Goal: Navigation & Orientation: Find specific page/section

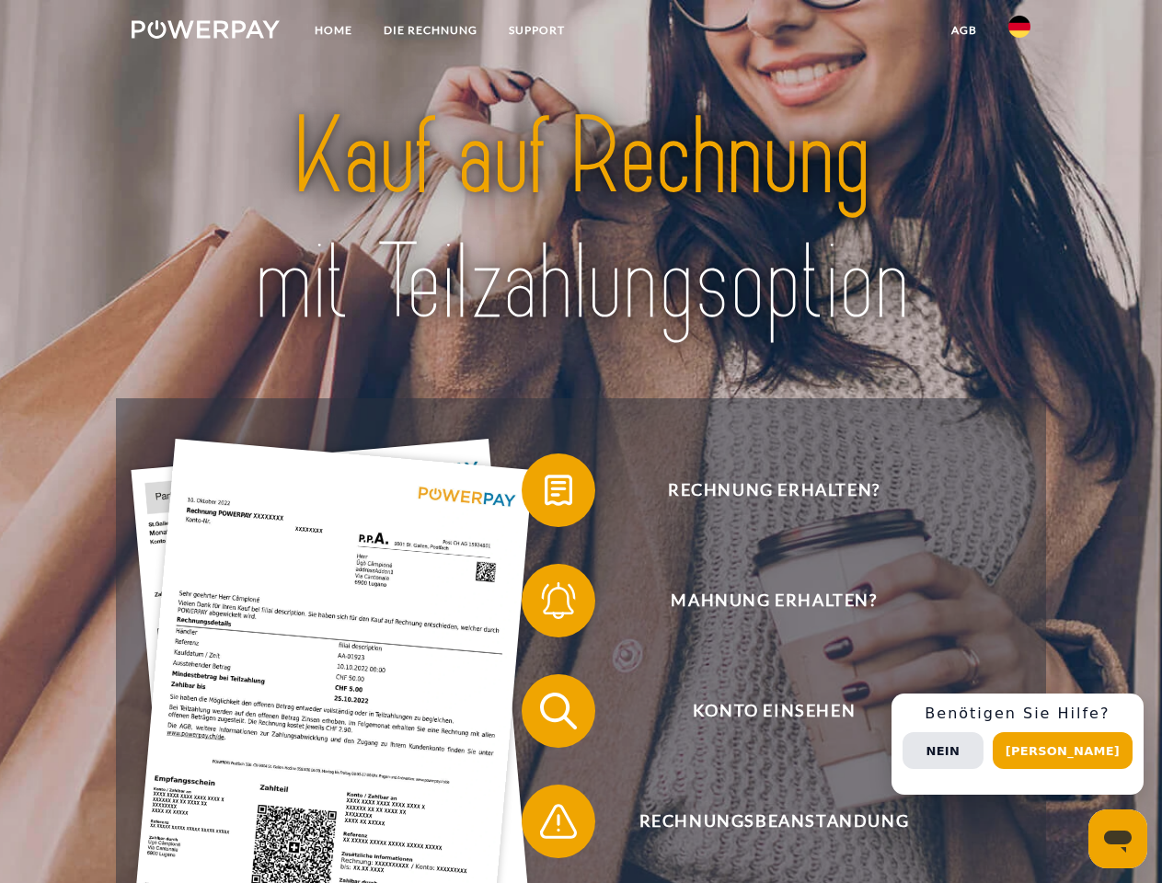
click at [205, 32] on img at bounding box center [206, 29] width 148 height 18
click at [1019, 32] on img at bounding box center [1019, 27] width 22 height 22
click at [963, 30] on link "agb" at bounding box center [963, 30] width 57 height 33
click at [545, 494] on span at bounding box center [531, 490] width 92 height 92
click at [545, 604] on span at bounding box center [531, 601] width 92 height 92
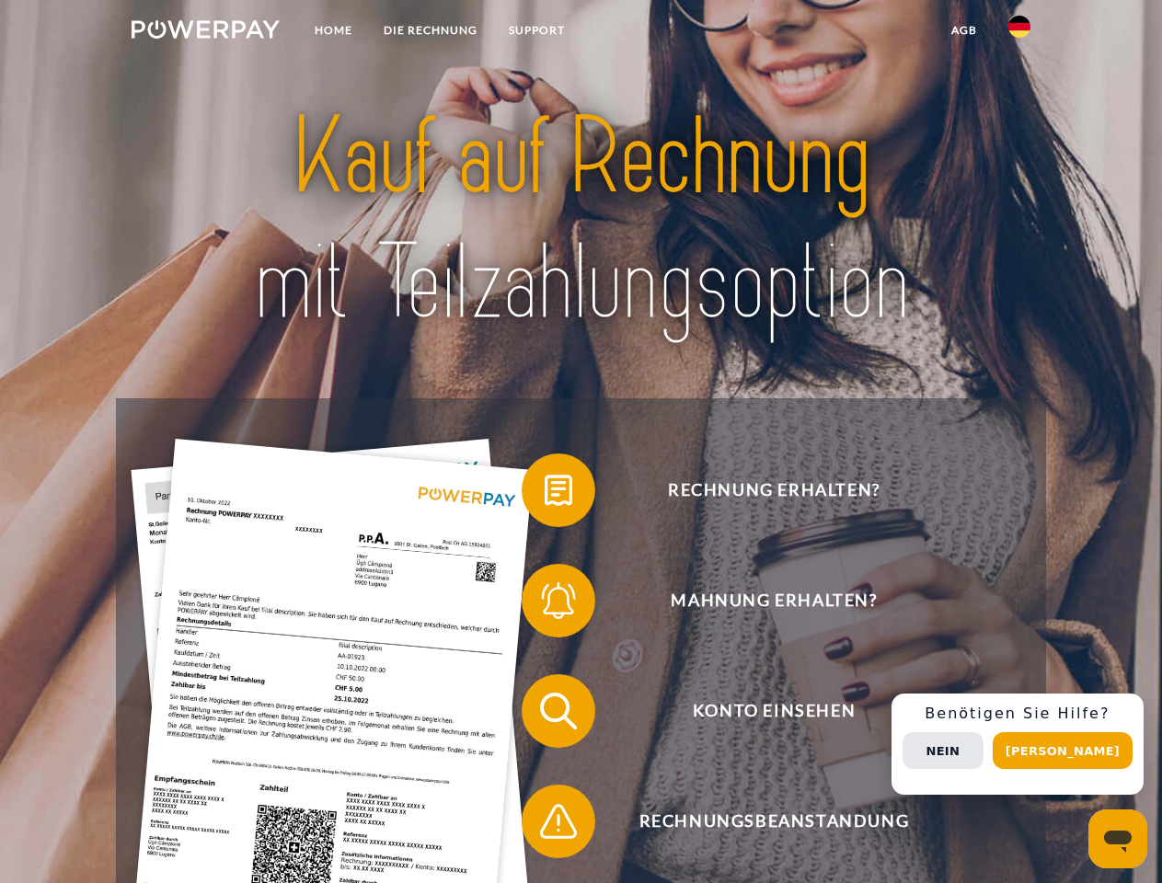
click at [545, 715] on span at bounding box center [531, 711] width 92 height 92
click at [545, 825] on span at bounding box center [531, 821] width 92 height 92
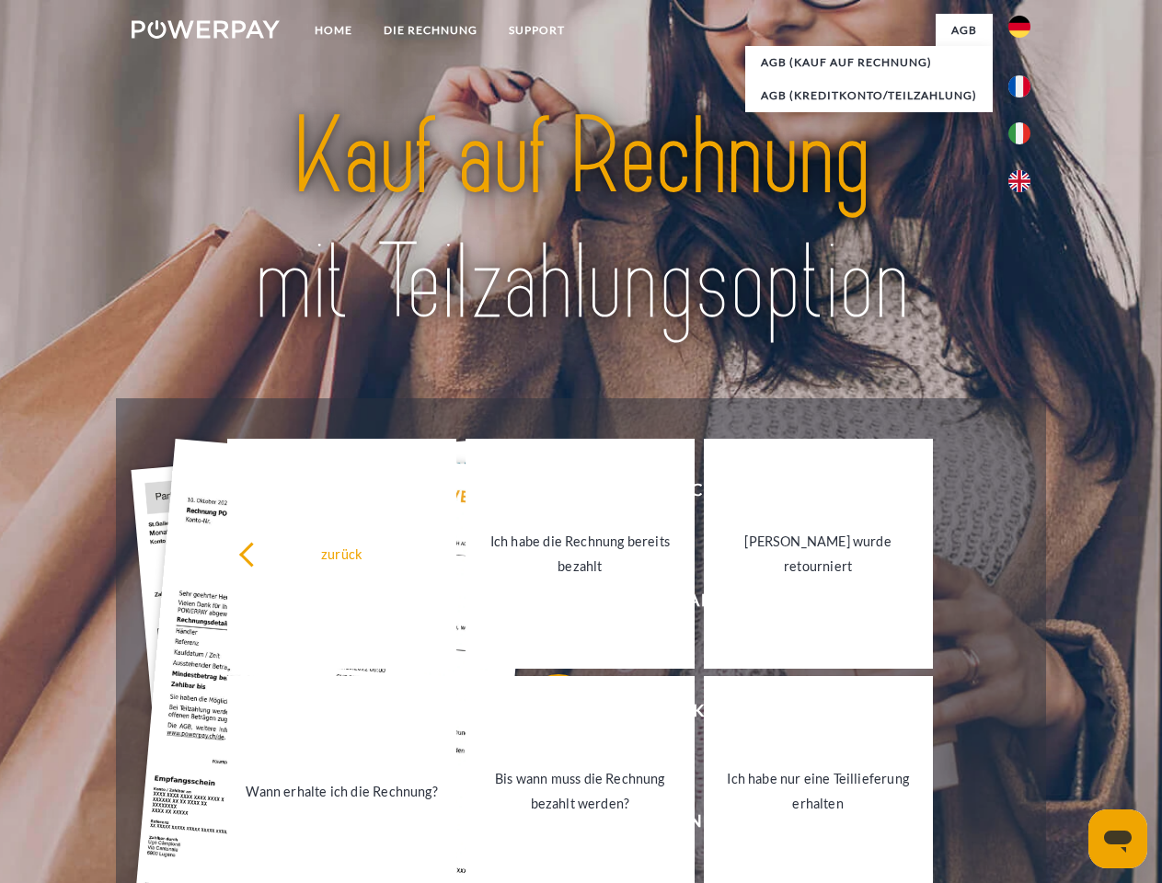
click at [1024, 744] on div "Rechnung erhalten? Mahnung erhalten? Konto einsehen" at bounding box center [580, 766] width 929 height 736
click at [979, 748] on span "Konto einsehen" at bounding box center [773, 711] width 451 height 74
click at [1069, 751] on header "Home DIE RECHNUNG SUPPORT" at bounding box center [581, 635] width 1162 height 1270
